Goal: Information Seeking & Learning: Learn about a topic

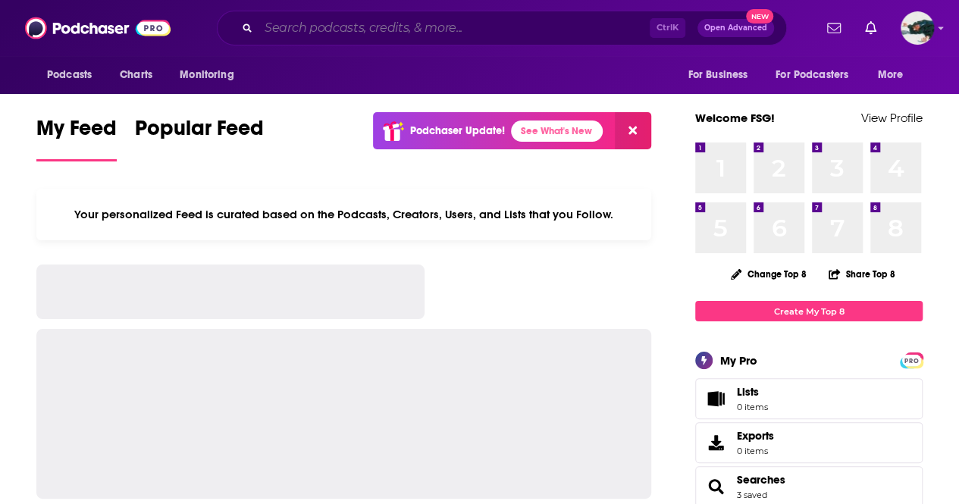
click at [391, 28] on input "Search podcasts, credits, & more..." at bounding box center [454, 28] width 391 height 24
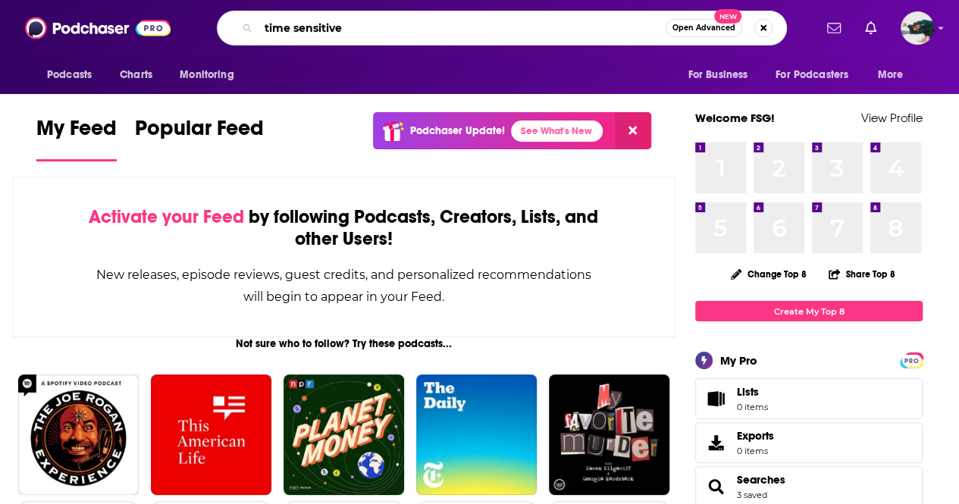
type input "time sensitive"
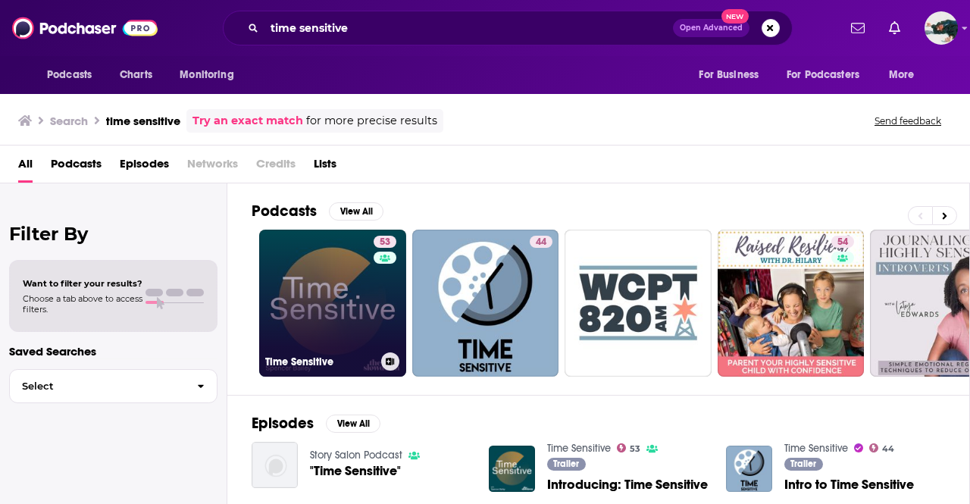
click at [326, 234] on link "53 Time Sensitive" at bounding box center [332, 303] width 147 height 147
